Goal: Transaction & Acquisition: Purchase product/service

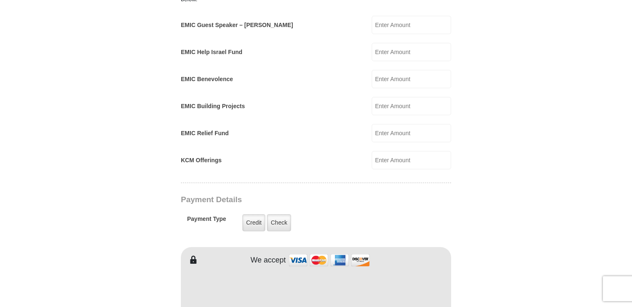
scroll to position [541, 0]
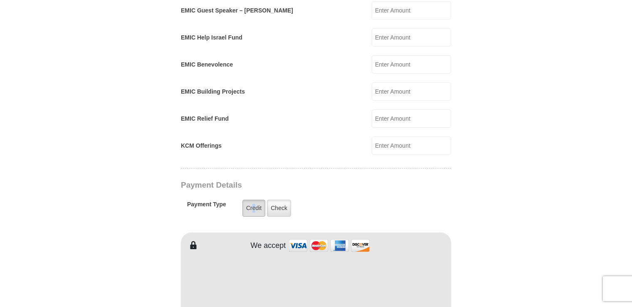
drag, startPoint x: 94, startPoint y: 7, endPoint x: 254, endPoint y: 196, distance: 247.7
click at [254, 200] on label "Credit" at bounding box center [254, 208] width 23 height 17
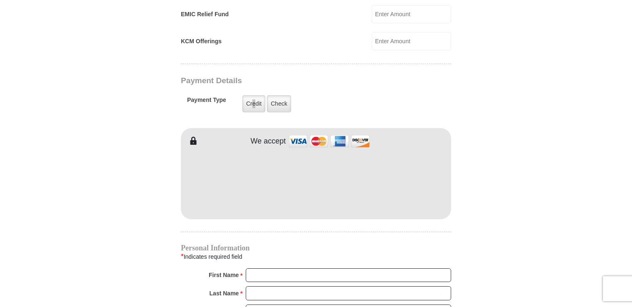
scroll to position [666, 0]
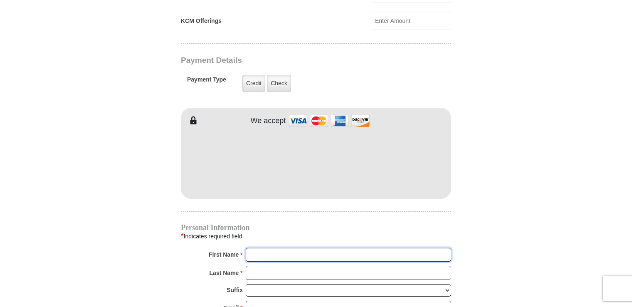
drag, startPoint x: 306, startPoint y: 239, endPoint x: 257, endPoint y: 243, distance: 49.2
click at [257, 248] on input "First Name *" at bounding box center [349, 255] width 206 height 14
type input "robert"
type input "scrivner"
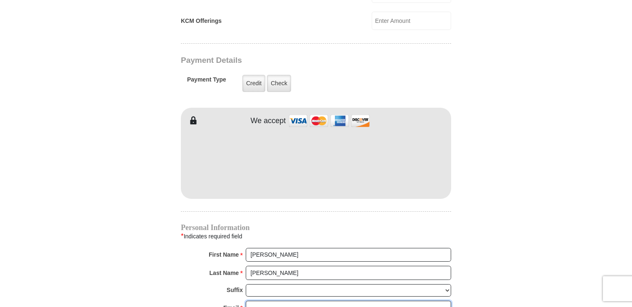
type input "goodpoet@comcast.net"
type input "8484 greenann ct"
type input "gladstone"
select select "OR"
type input "97027"
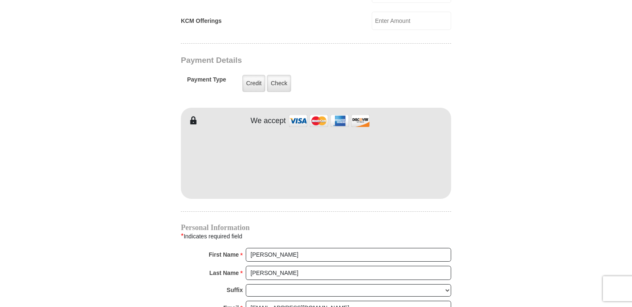
type input "5038107074"
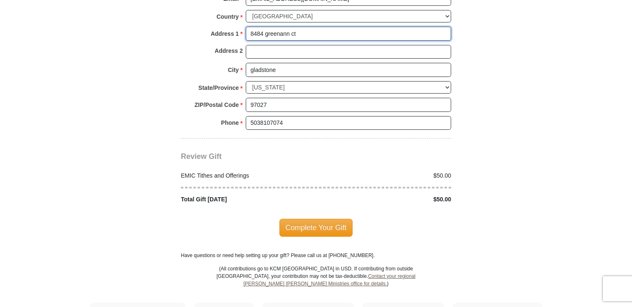
scroll to position [999, 0]
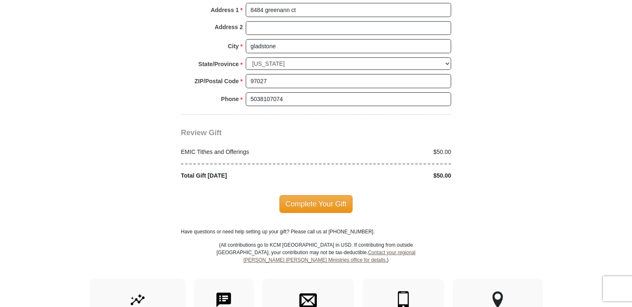
click at [276, 198] on div "Complete Your Gift" at bounding box center [316, 203] width 270 height 17
click at [285, 195] on span "Complete Your Gift" at bounding box center [317, 203] width 74 height 17
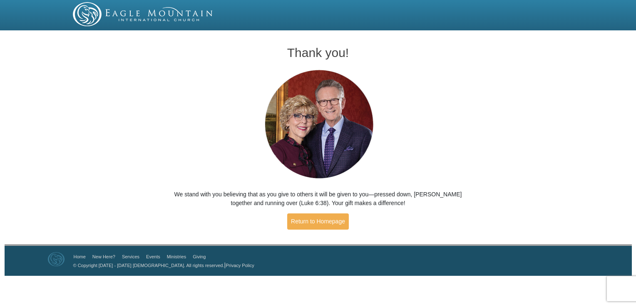
click at [285, 194] on p "We stand with you believing that as you give to others it will be given to you—…" at bounding box center [318, 198] width 309 height 17
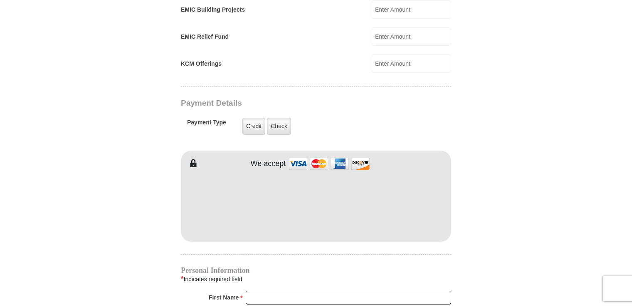
scroll to position [624, 0]
click at [253, 116] on label "Credit" at bounding box center [254, 124] width 23 height 17
click at [0, 0] on input "Credit" at bounding box center [0, 0] width 0 height 0
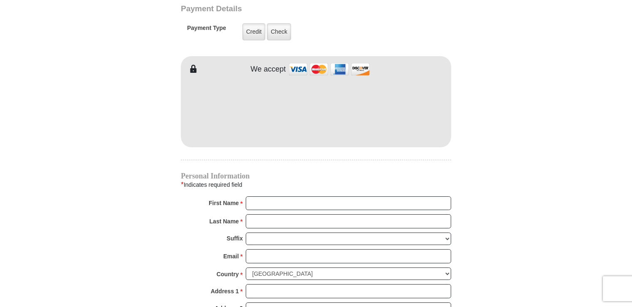
scroll to position [749, 0]
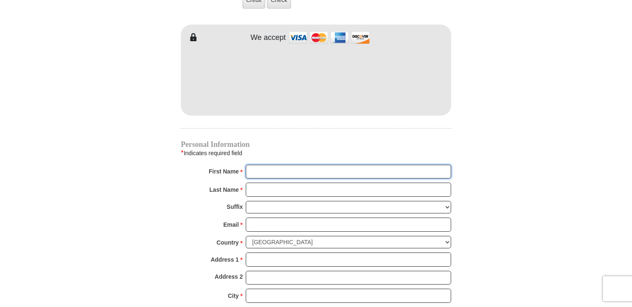
click at [254, 165] on input "First Name *" at bounding box center [349, 172] width 206 height 14
type input "robert"
type input "scrivner"
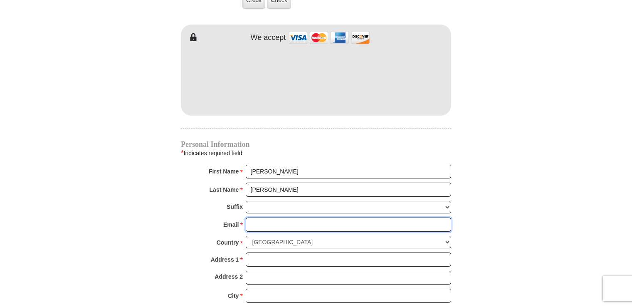
type input "goodpoet@comcast.net"
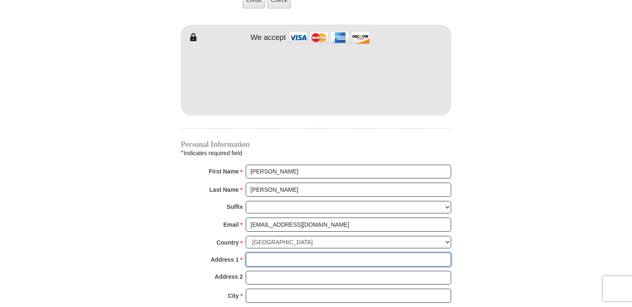
type input "8484 greenann ct"
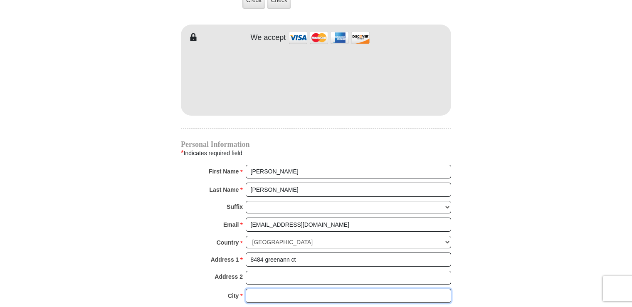
type input "gladstone"
type input "97027"
type input "5038107074"
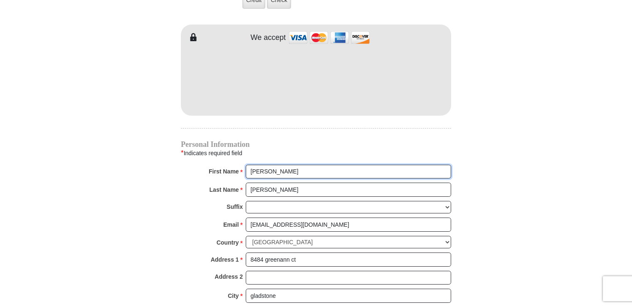
radio input "true"
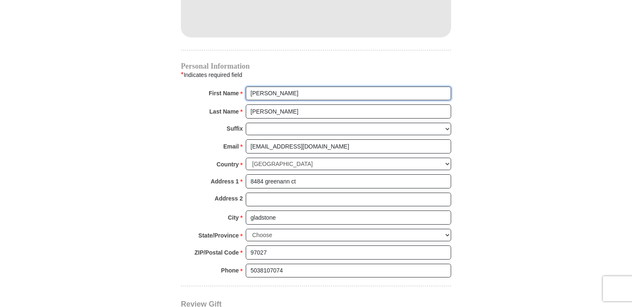
scroll to position [832, 0]
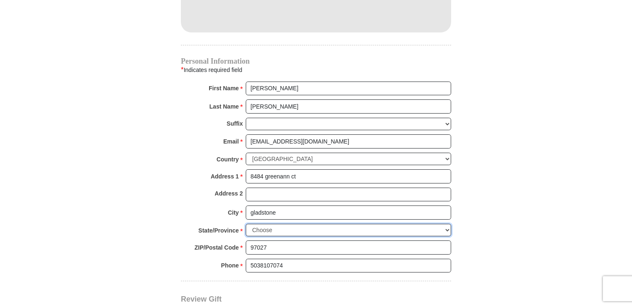
click at [262, 224] on select "Choose Alabama Alaska American Samoa Arizona Arkansas Armed Forces Americas Arm…" at bounding box center [349, 230] width 206 height 13
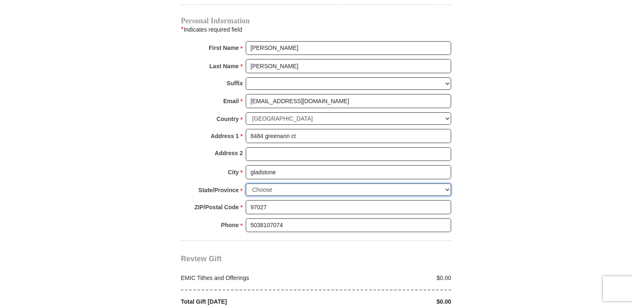
scroll to position [874, 0]
click at [263, 182] on select "Choose Alabama Alaska American Samoa Arizona Arkansas Armed Forces Americas Arm…" at bounding box center [349, 188] width 206 height 13
select select "OR"
click at [246, 182] on select "Choose Alabama Alaska American Samoa Arizona Arkansas Armed Forces Americas Arm…" at bounding box center [349, 188] width 206 height 13
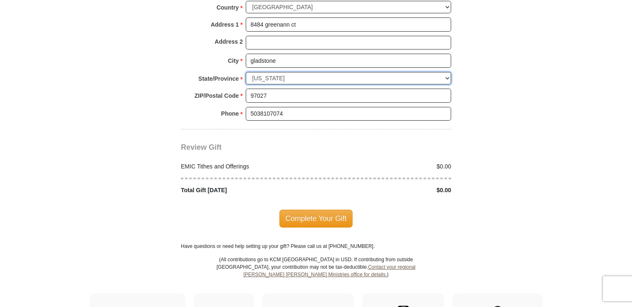
scroll to position [999, 0]
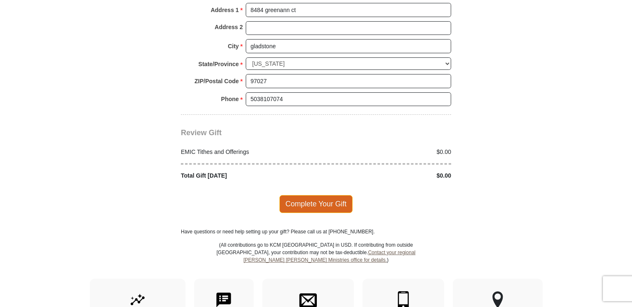
click at [286, 195] on span "Complete Your Gift" at bounding box center [317, 203] width 74 height 17
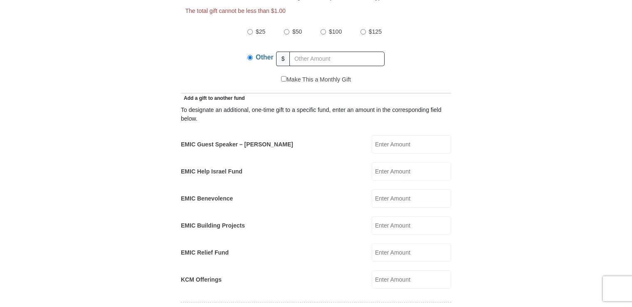
scroll to position [399, 0]
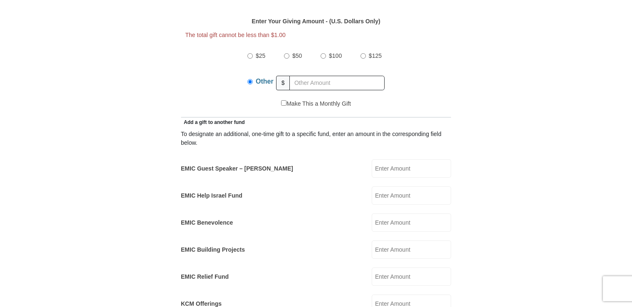
click at [285, 53] on input "$50" at bounding box center [286, 55] width 5 height 5
radio input "true"
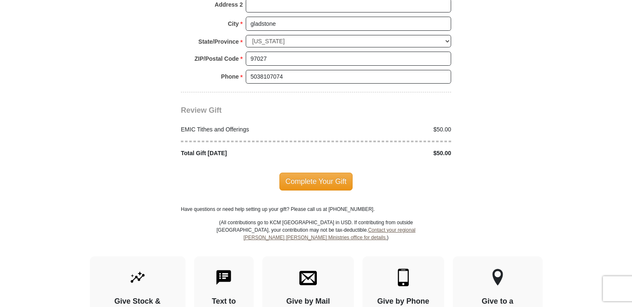
scroll to position [1023, 0]
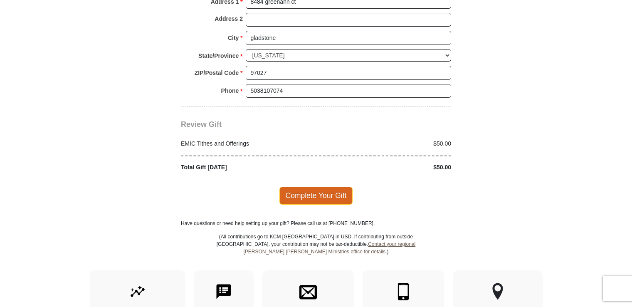
drag, startPoint x: 290, startPoint y: 164, endPoint x: 295, endPoint y: 178, distance: 15.3
click at [295, 187] on span "Complete Your Gift" at bounding box center [317, 195] width 74 height 17
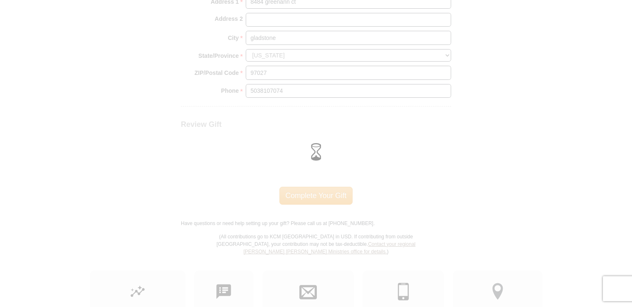
scroll to position [1007, 0]
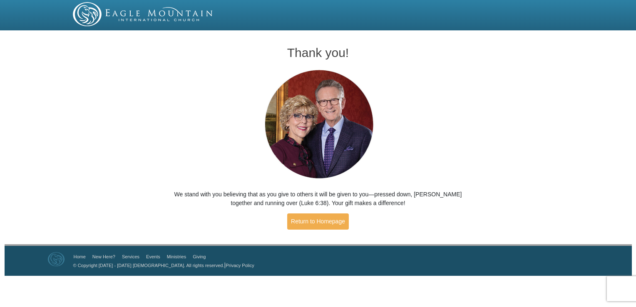
drag, startPoint x: 291, startPoint y: 171, endPoint x: 209, endPoint y: 137, distance: 88.9
